Goal: Task Accomplishment & Management: Manage account settings

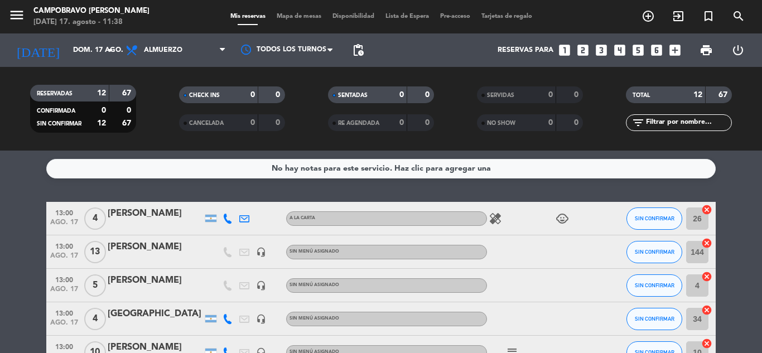
click at [475, 190] on div "No hay notas para este servicio. Haz clic para agregar una 13:00 ago. 17 4 Carm…" at bounding box center [381, 252] width 762 height 202
